Goal: Information Seeking & Learning: Understand process/instructions

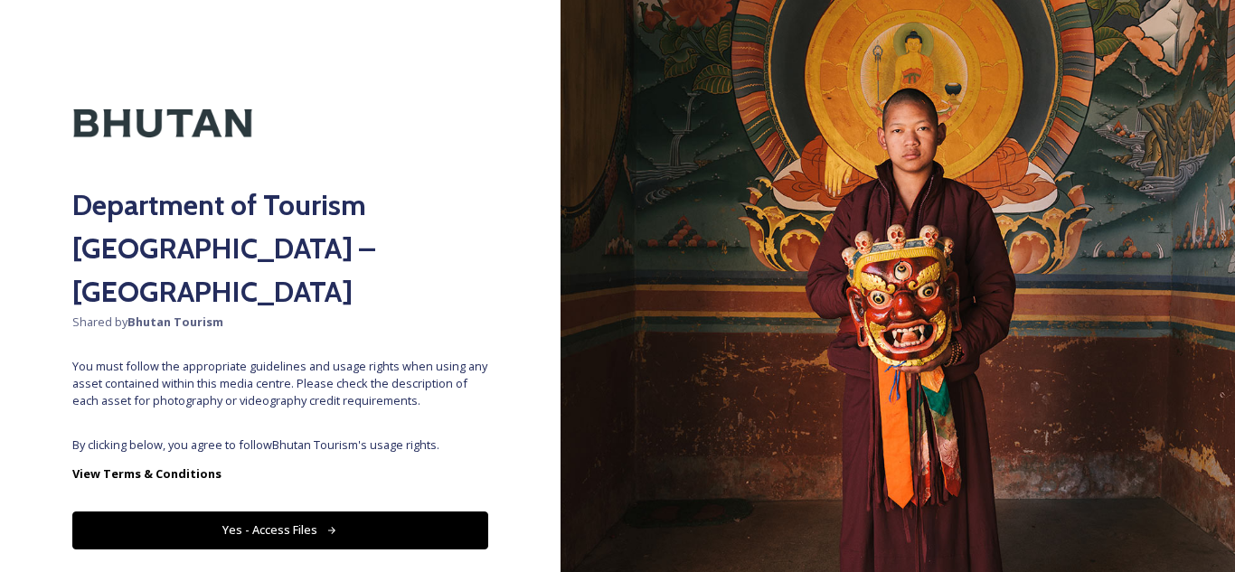
click at [354, 512] on button "Yes - Access Files" at bounding box center [280, 530] width 416 height 37
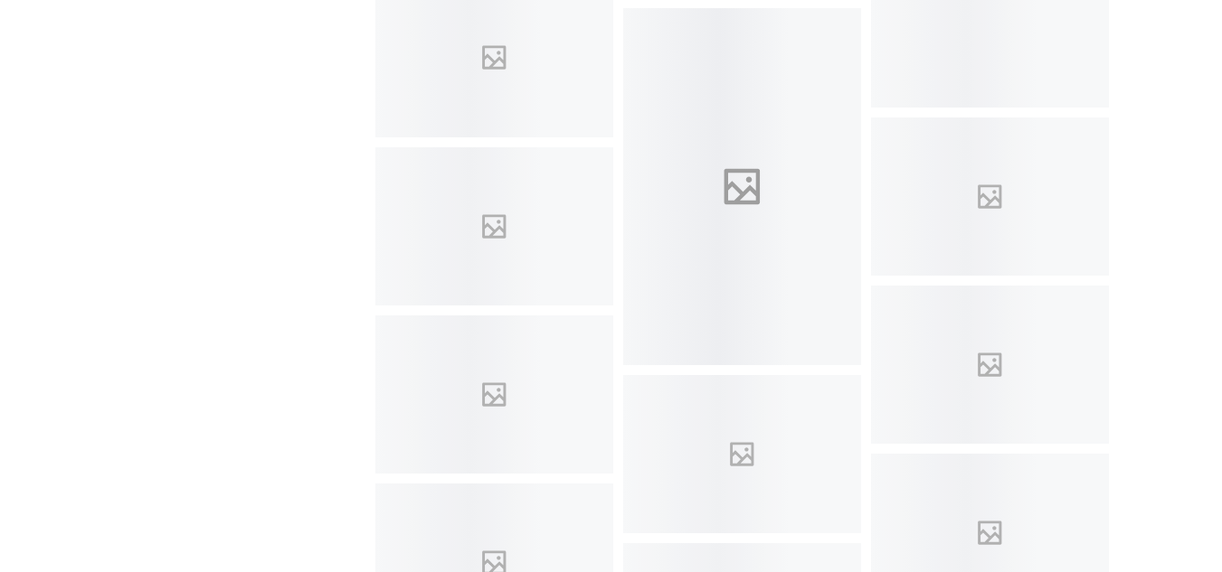
scroll to position [2308, 0]
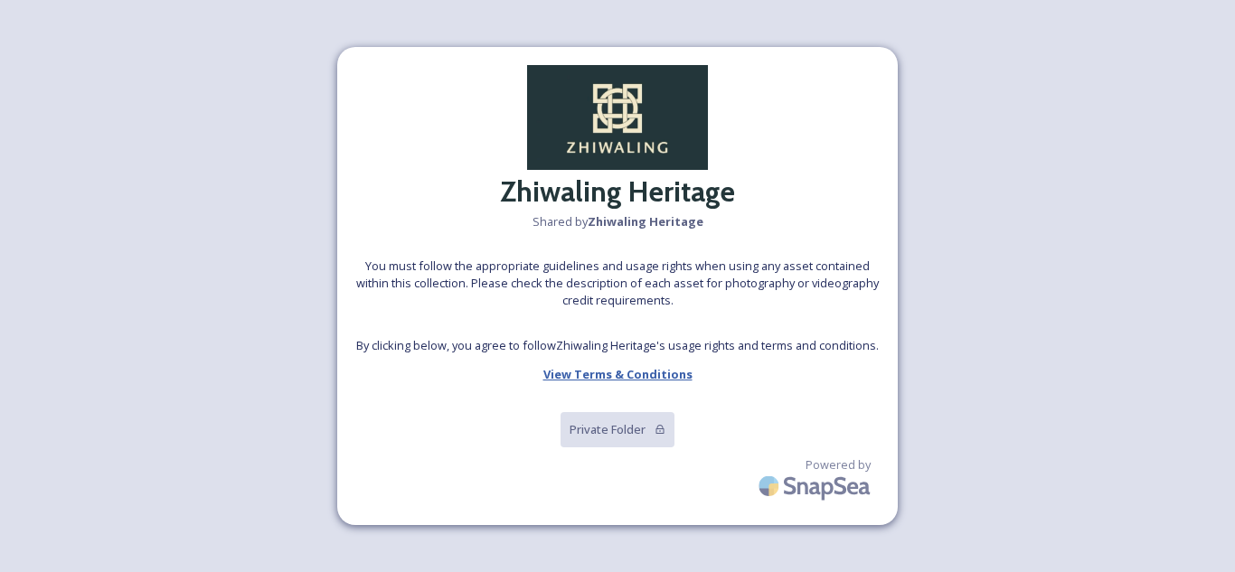
click at [614, 370] on strong "View Terms & Conditions" at bounding box center [617, 374] width 149 height 16
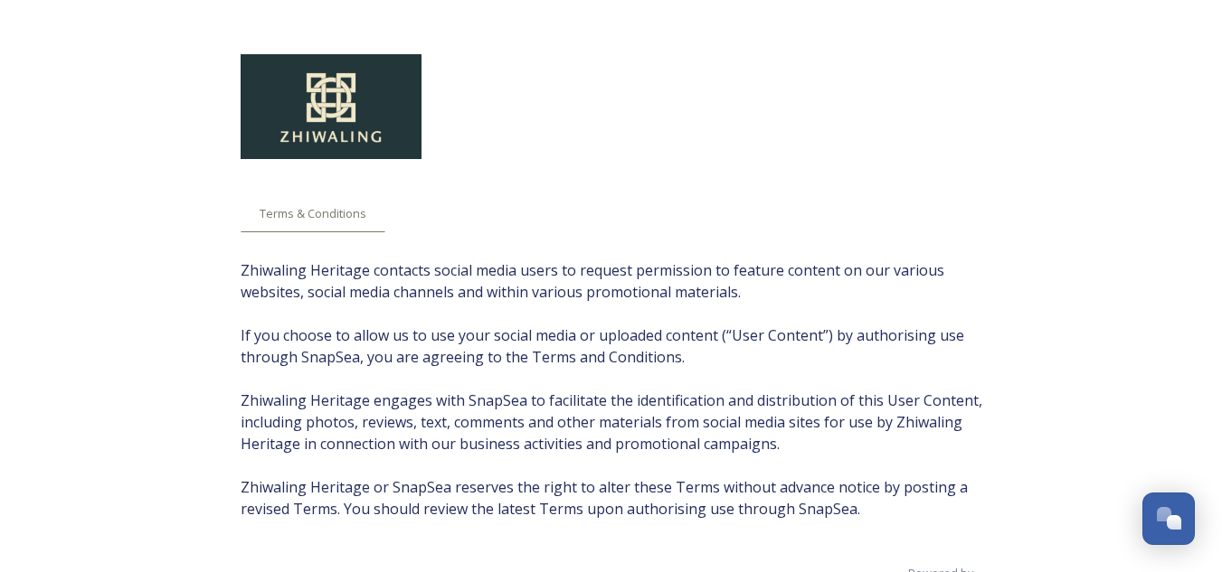
scroll to position [61, 0]
